Goal: Transaction & Acquisition: Purchase product/service

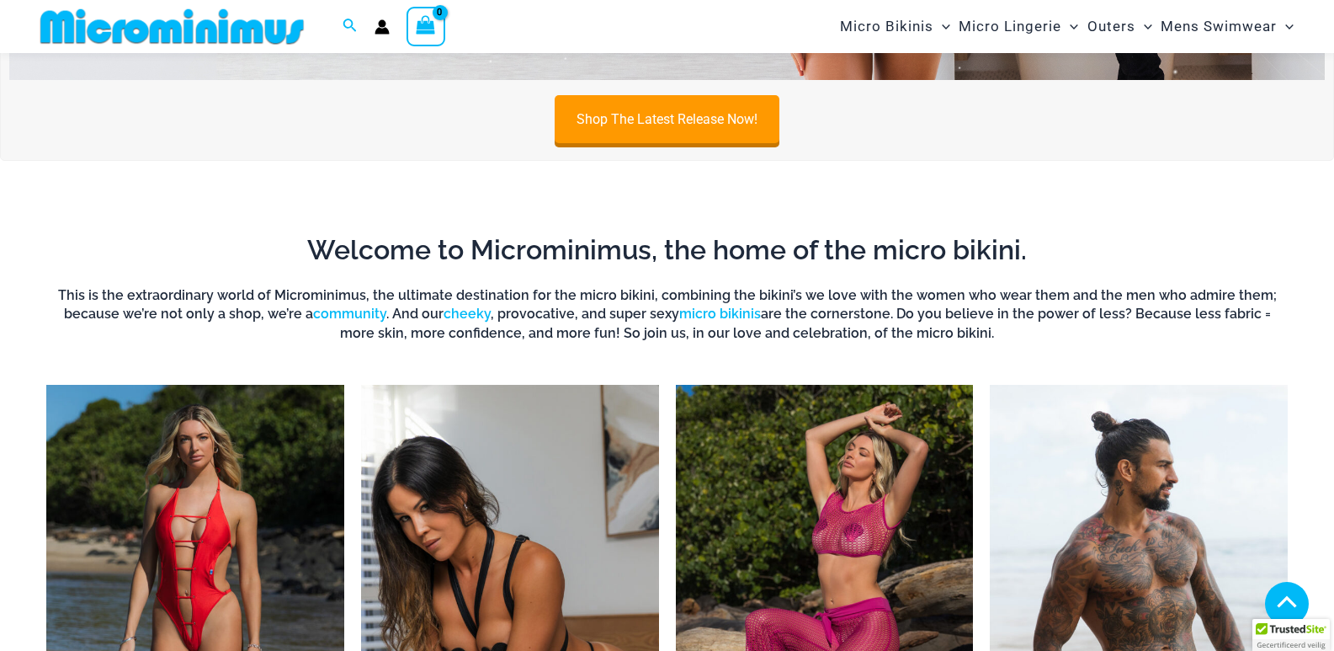
scroll to position [574, 0]
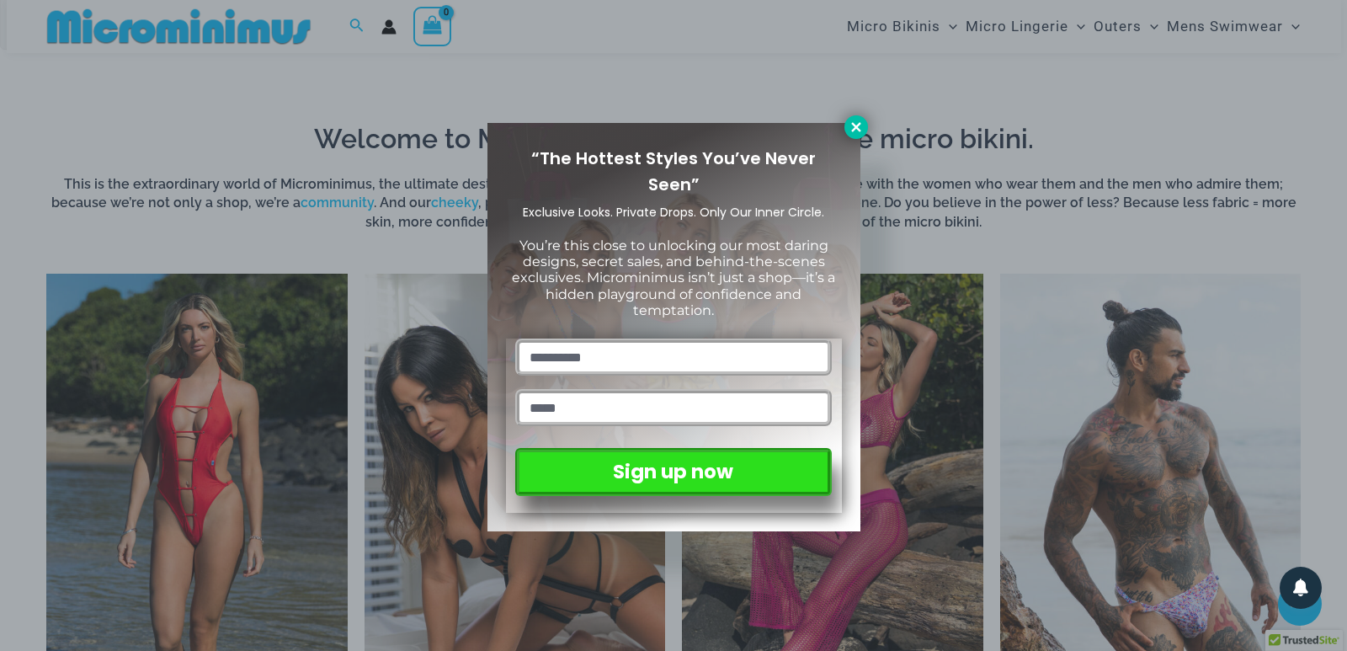
click at [863, 125] on icon at bounding box center [855, 127] width 15 height 15
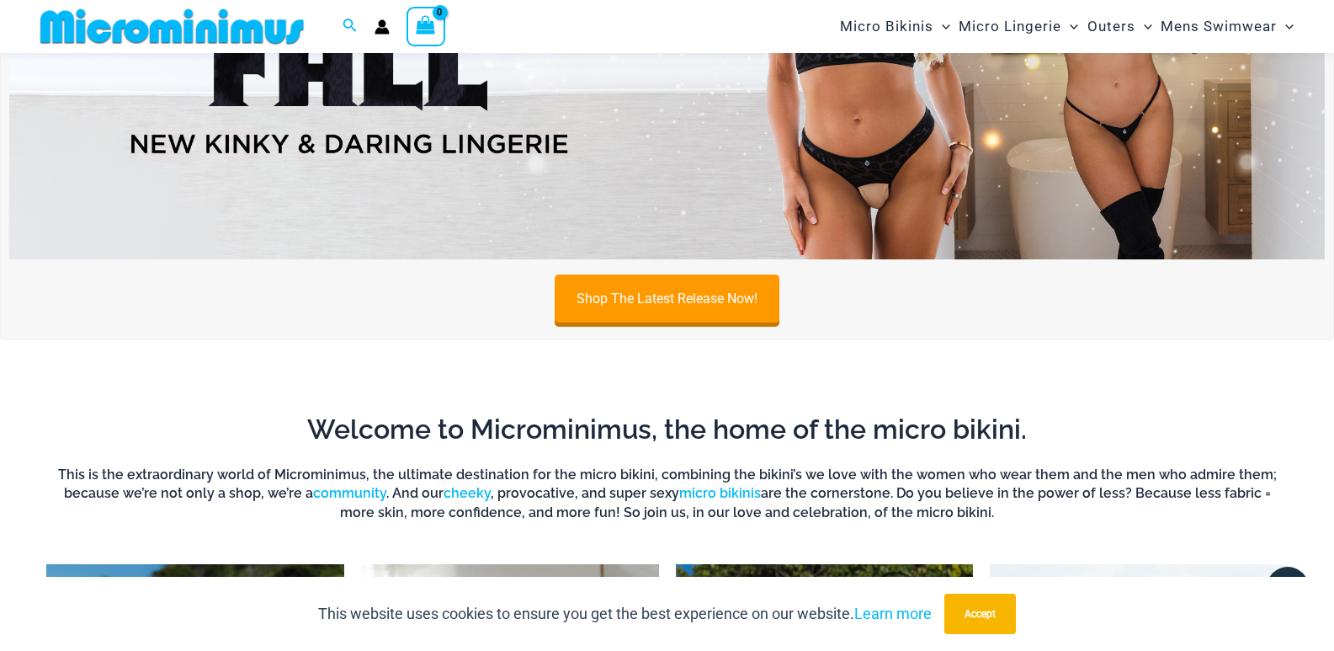
scroll to position [237, 0]
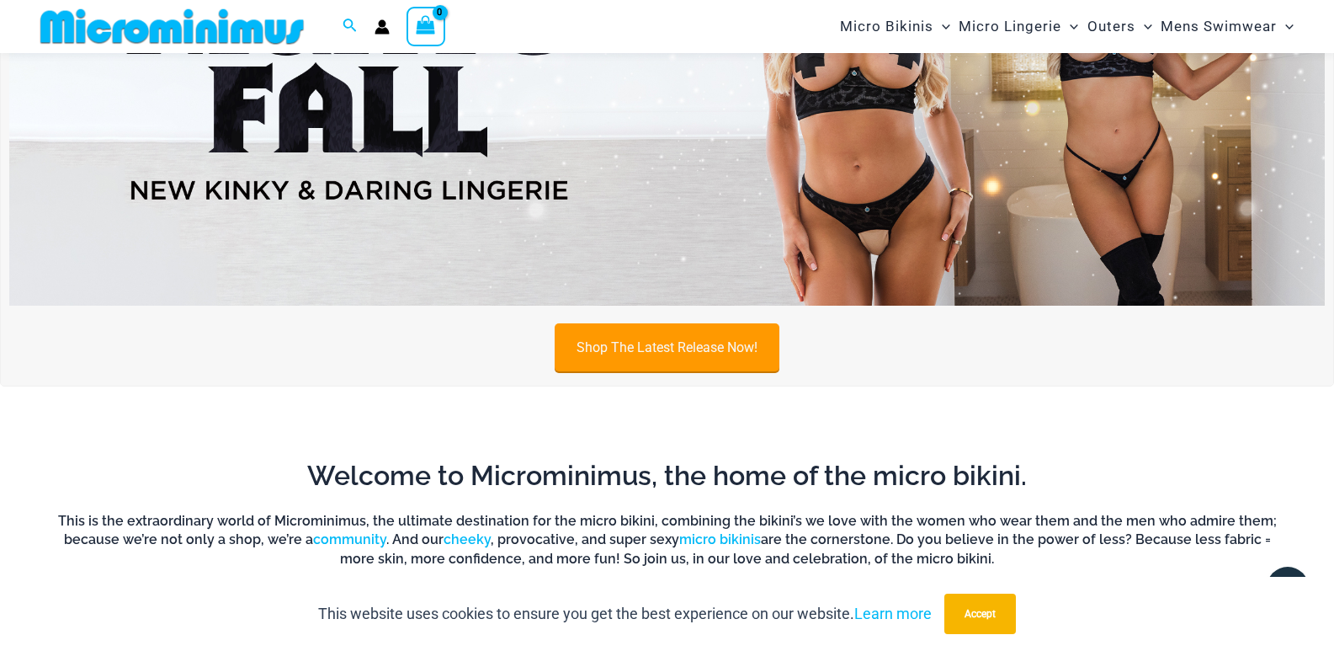
click at [665, 353] on link "Shop The Latest Release Now!" at bounding box center [667, 347] width 225 height 48
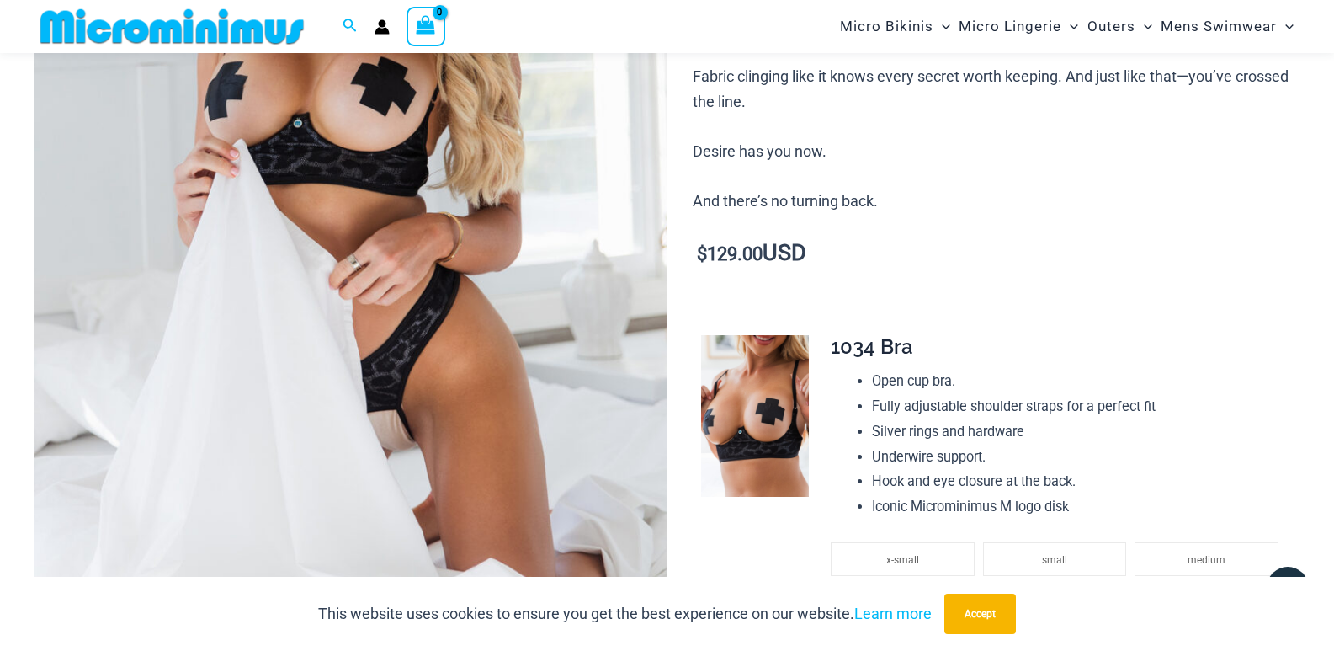
scroll to position [406, 0]
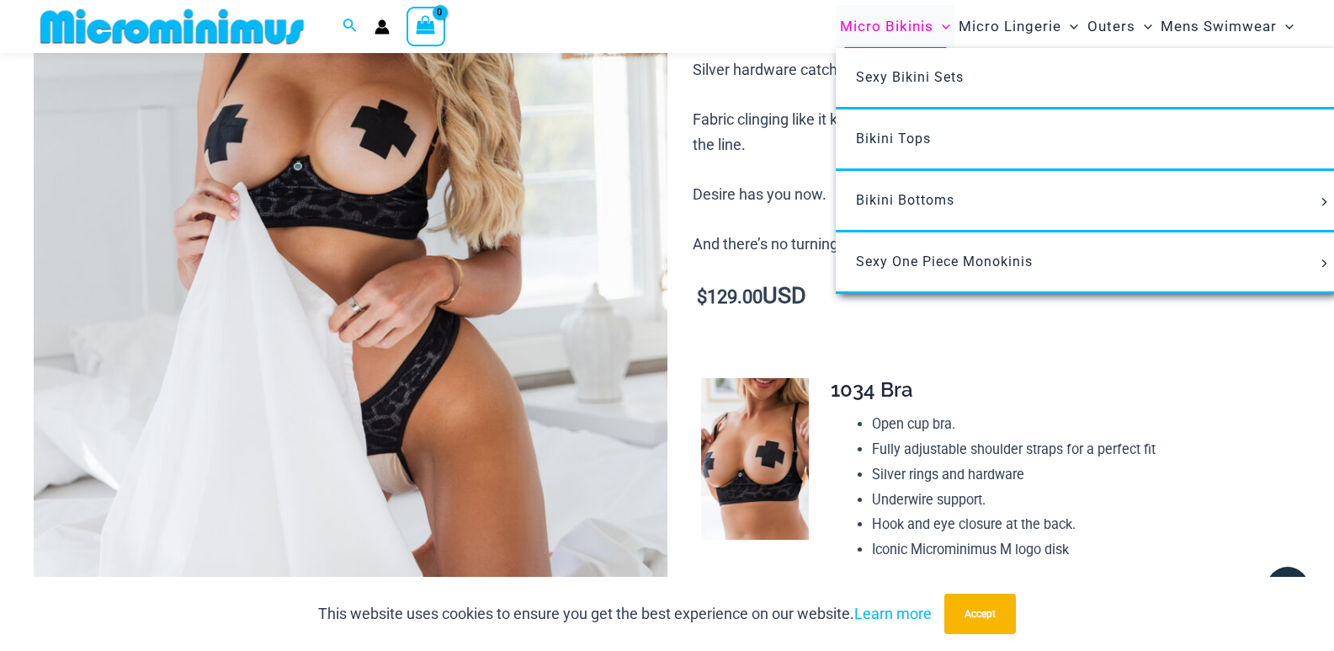
click at [885, 29] on span "Micro Bikinis" at bounding box center [886, 26] width 93 height 43
